Goal: Task Accomplishment & Management: Manage account settings

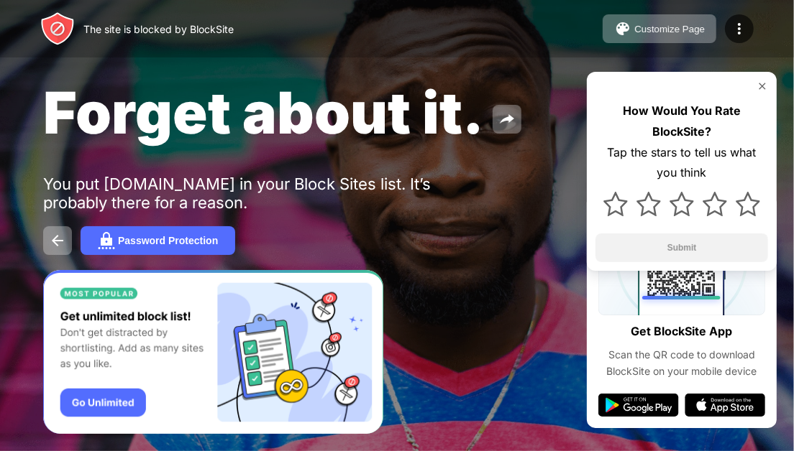
click at [763, 85] on img at bounding box center [762, 87] width 12 height 12
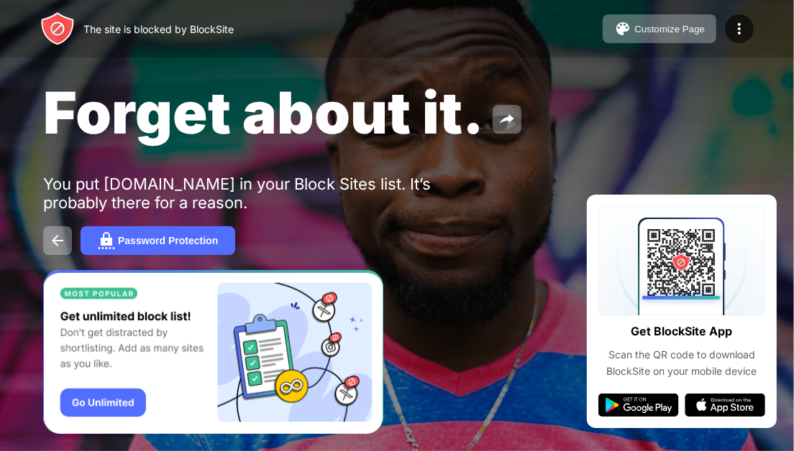
click at [57, 238] on img at bounding box center [57, 240] width 17 height 17
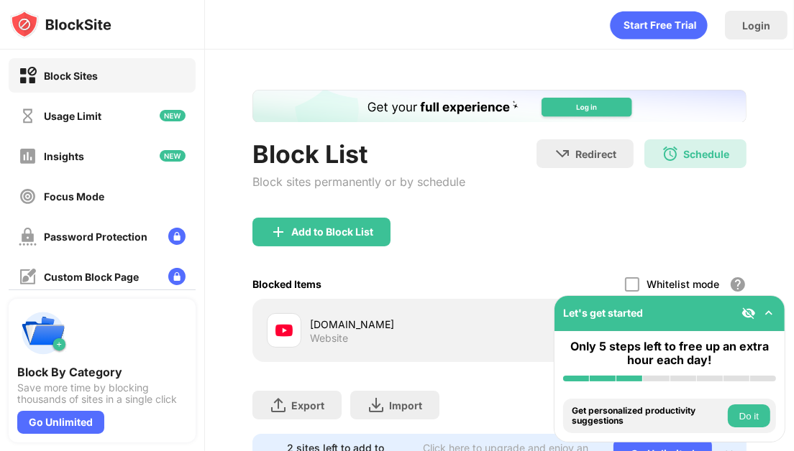
click at [761, 251] on div "Block List Block sites permanently or by schedule Redirect Choose a site to be …" at bounding box center [499, 282] width 589 height 465
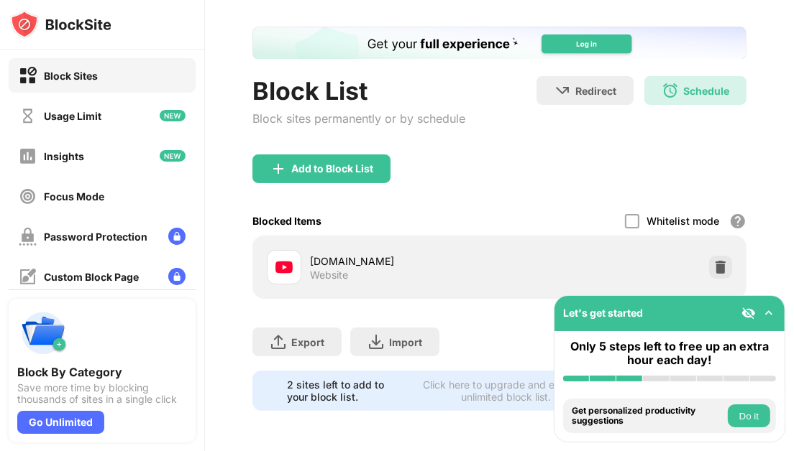
click at [449, 250] on div "youtube.com Website" at bounding box center [383, 267] width 232 height 35
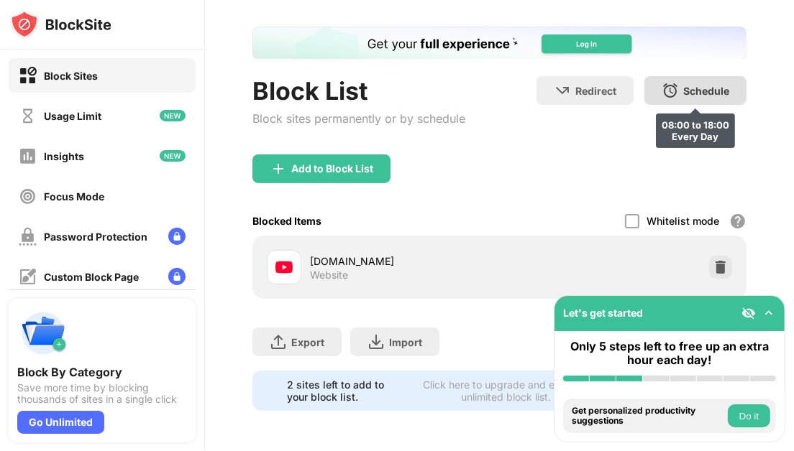
click at [692, 85] on div "Schedule" at bounding box center [706, 91] width 46 height 12
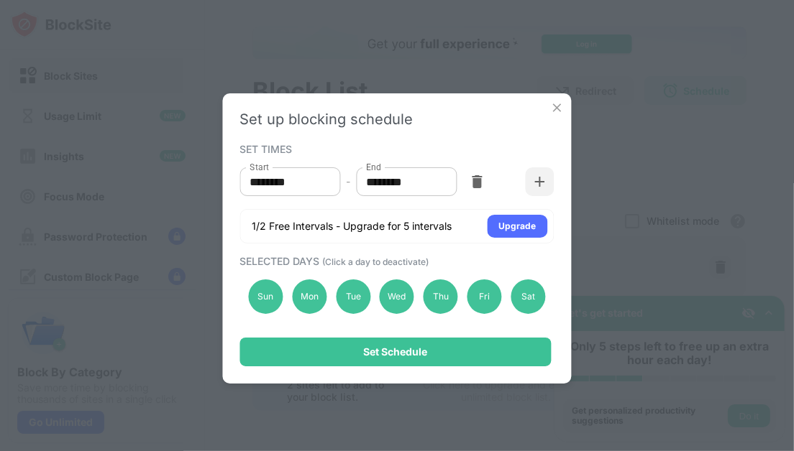
click at [518, 303] on div "Sat" at bounding box center [527, 297] width 35 height 35
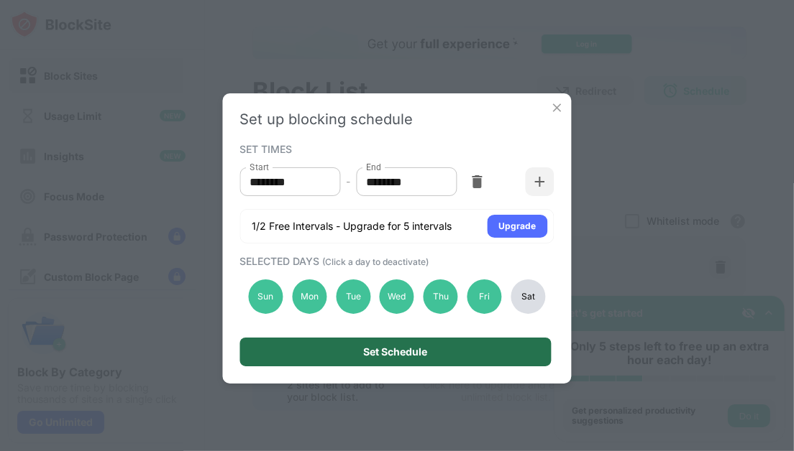
click at [480, 357] on div "Set Schedule" at bounding box center [395, 352] width 311 height 29
